Goal: Task Accomplishment & Management: Manage account settings

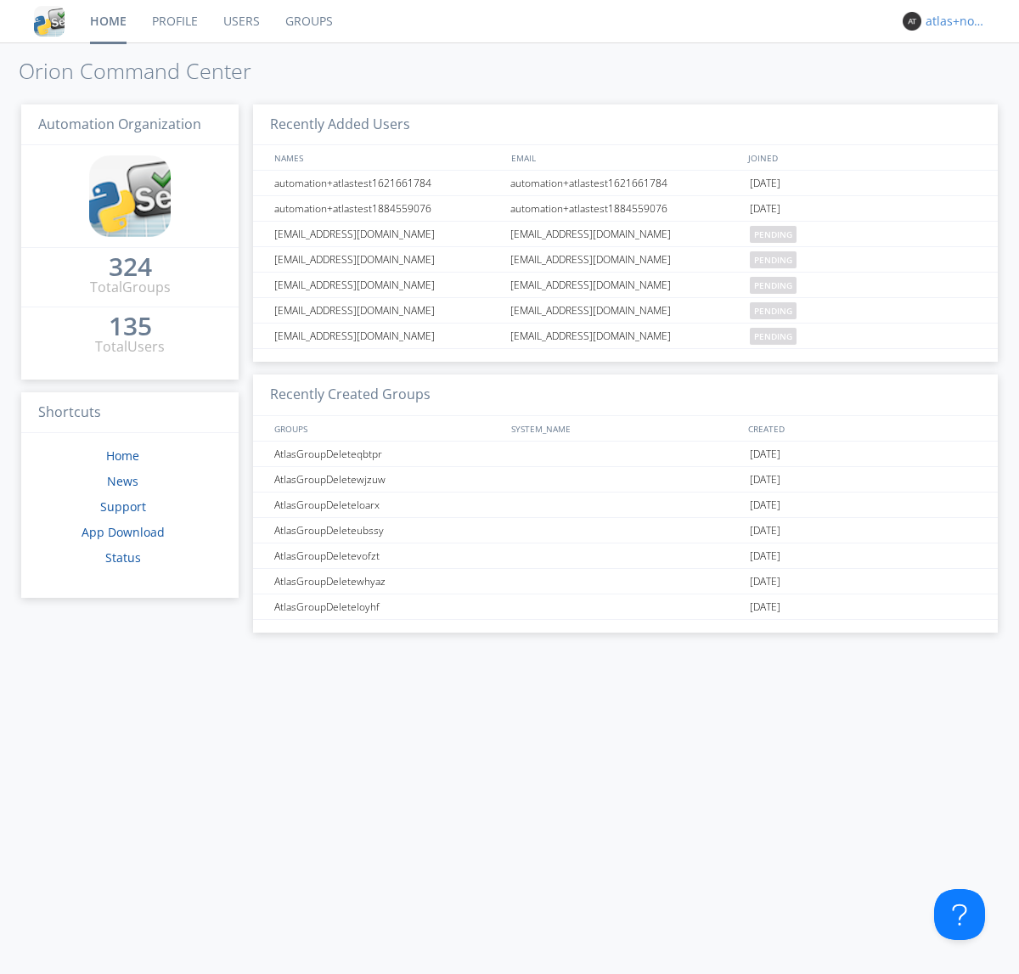
click at [953, 21] on div "atlas+nodispatch" at bounding box center [958, 21] width 64 height 17
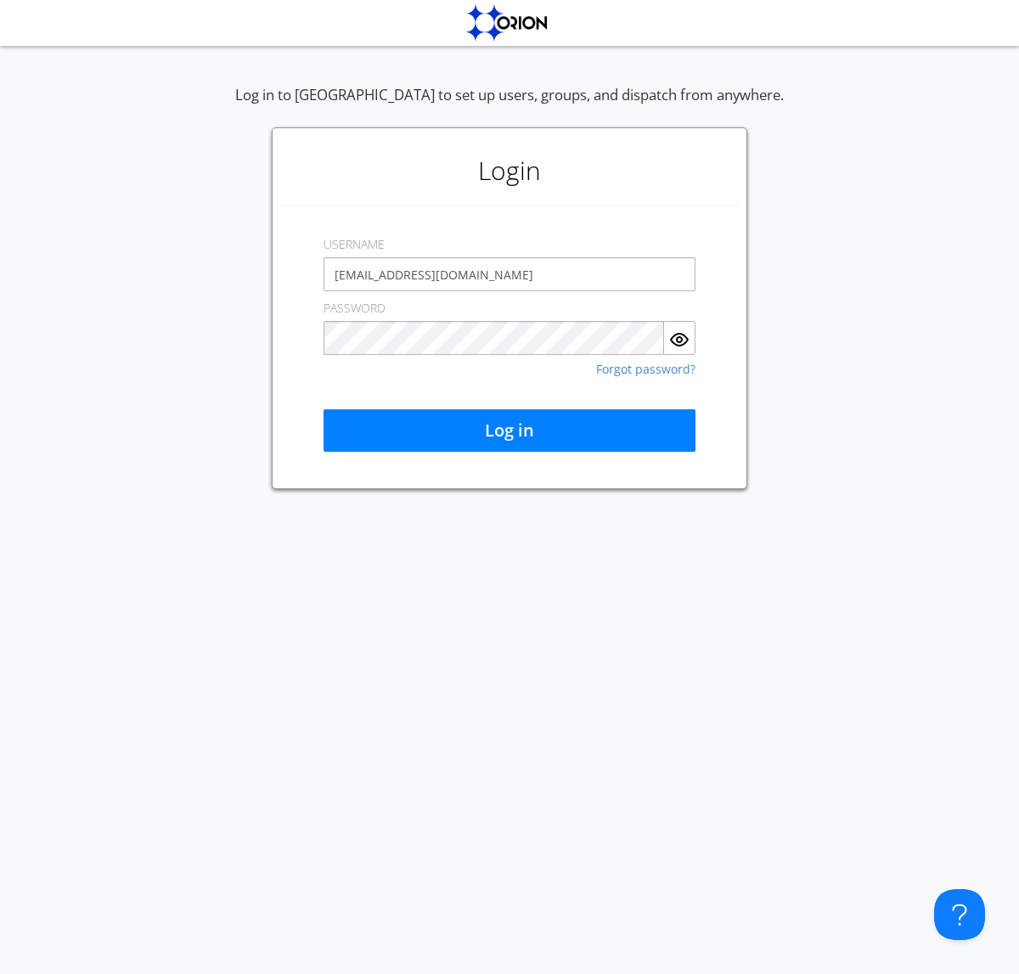
type input "[EMAIL_ADDRESS][DOMAIN_NAME]"
click at [509, 431] on button "Log in" at bounding box center [510, 430] width 372 height 42
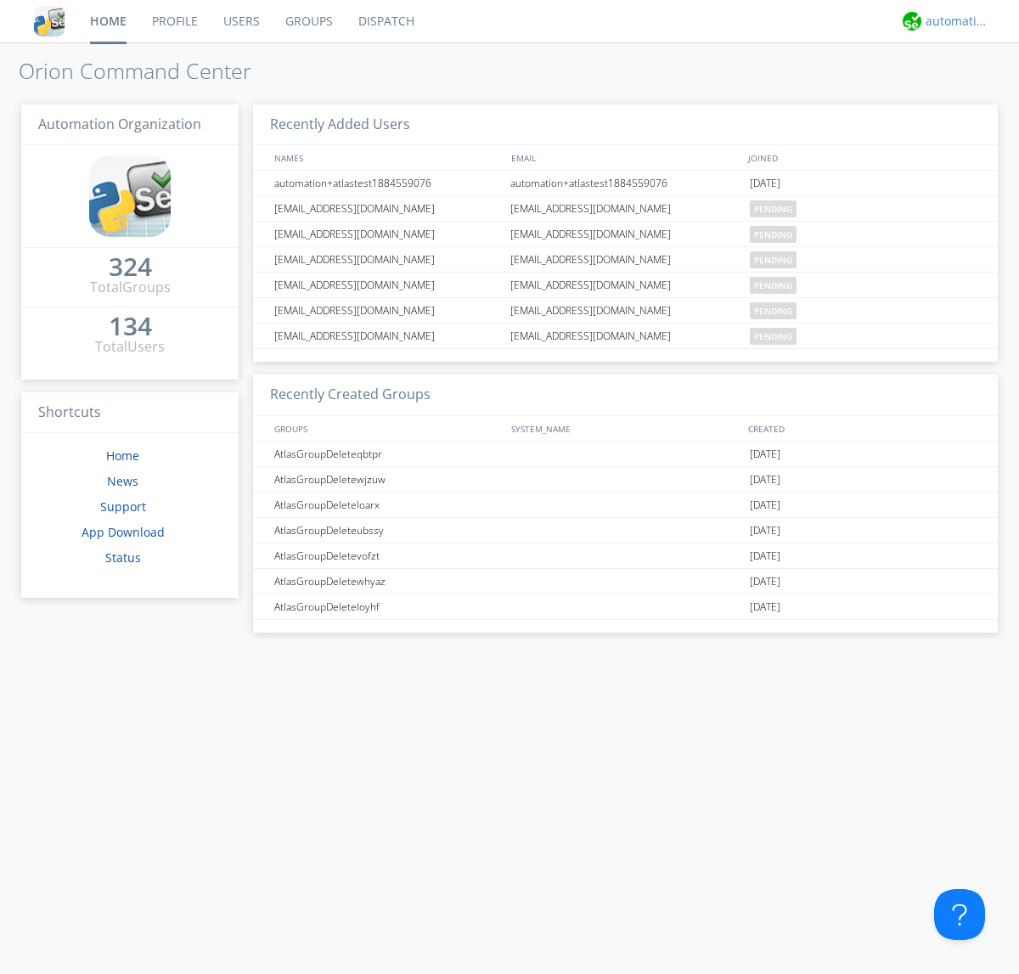
click at [953, 21] on div "automation+atlas" at bounding box center [958, 21] width 64 height 17
